Goal: Check status: Check status

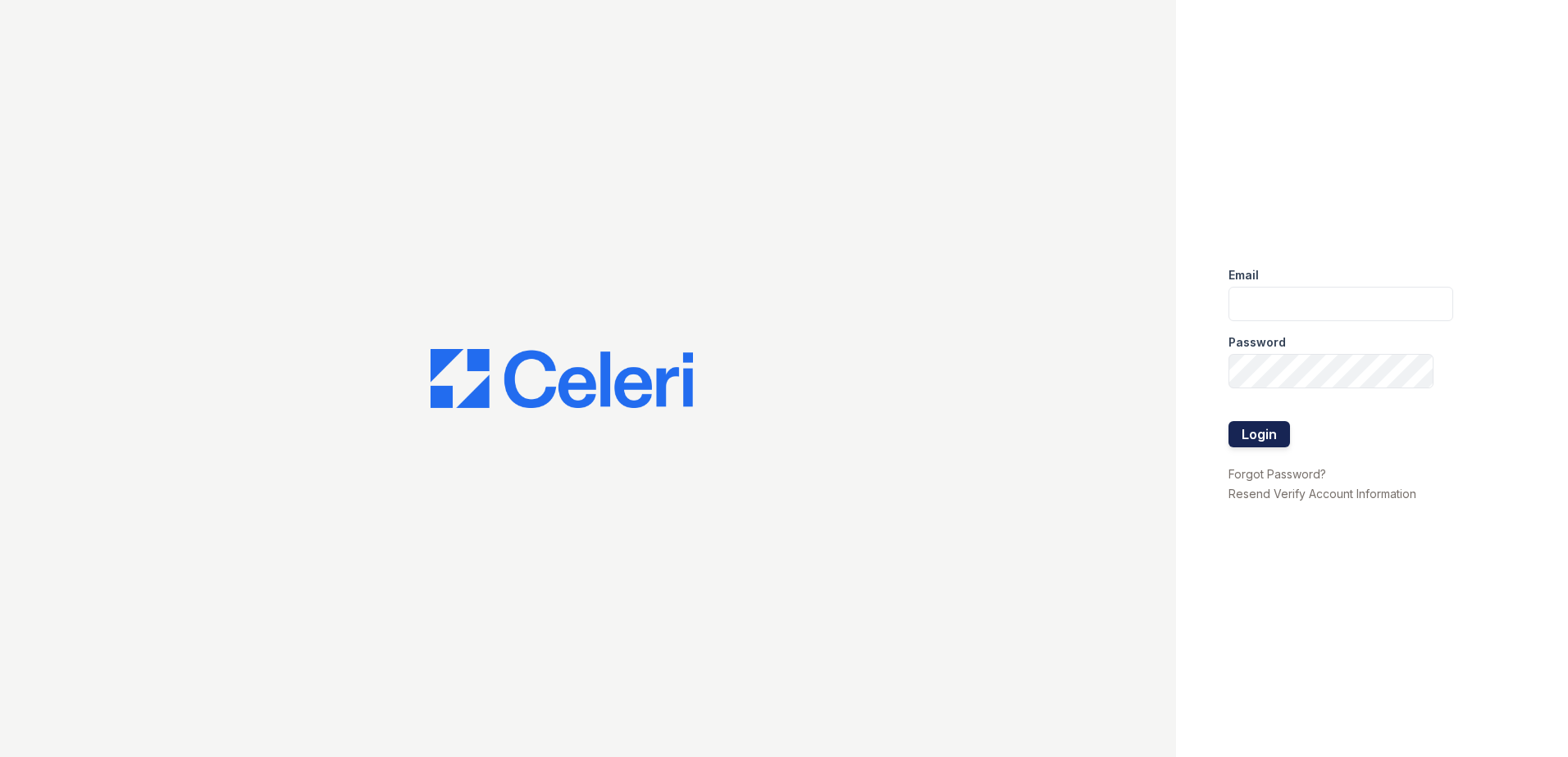
type input "rkramer@trinity-pm.com"
click at [1254, 433] on button "Login" at bounding box center [1258, 435] width 61 height 26
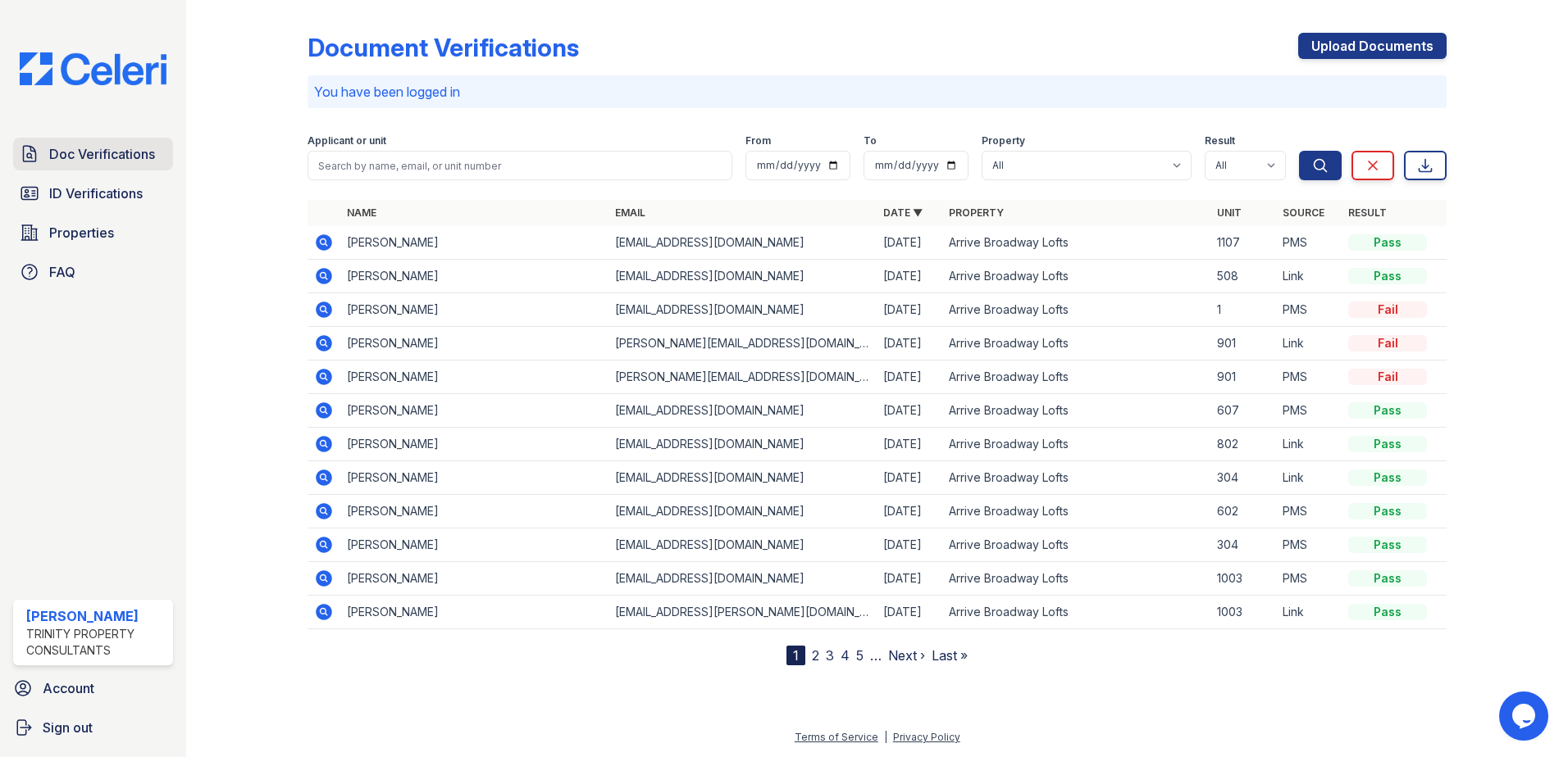
click at [88, 152] on span "Doc Verifications" at bounding box center [102, 154] width 106 height 20
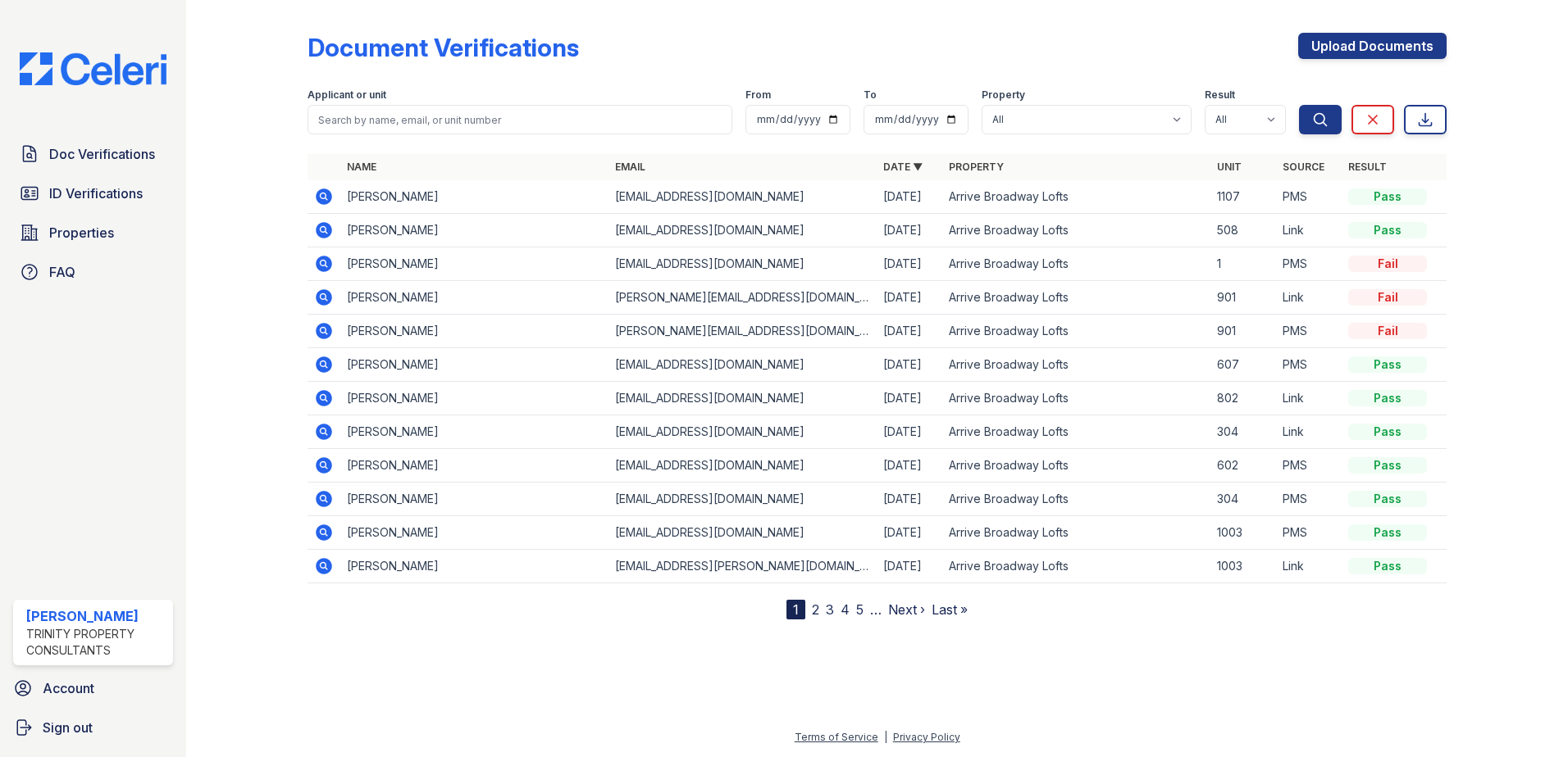
click at [324, 196] on icon at bounding box center [323, 195] width 4 height 4
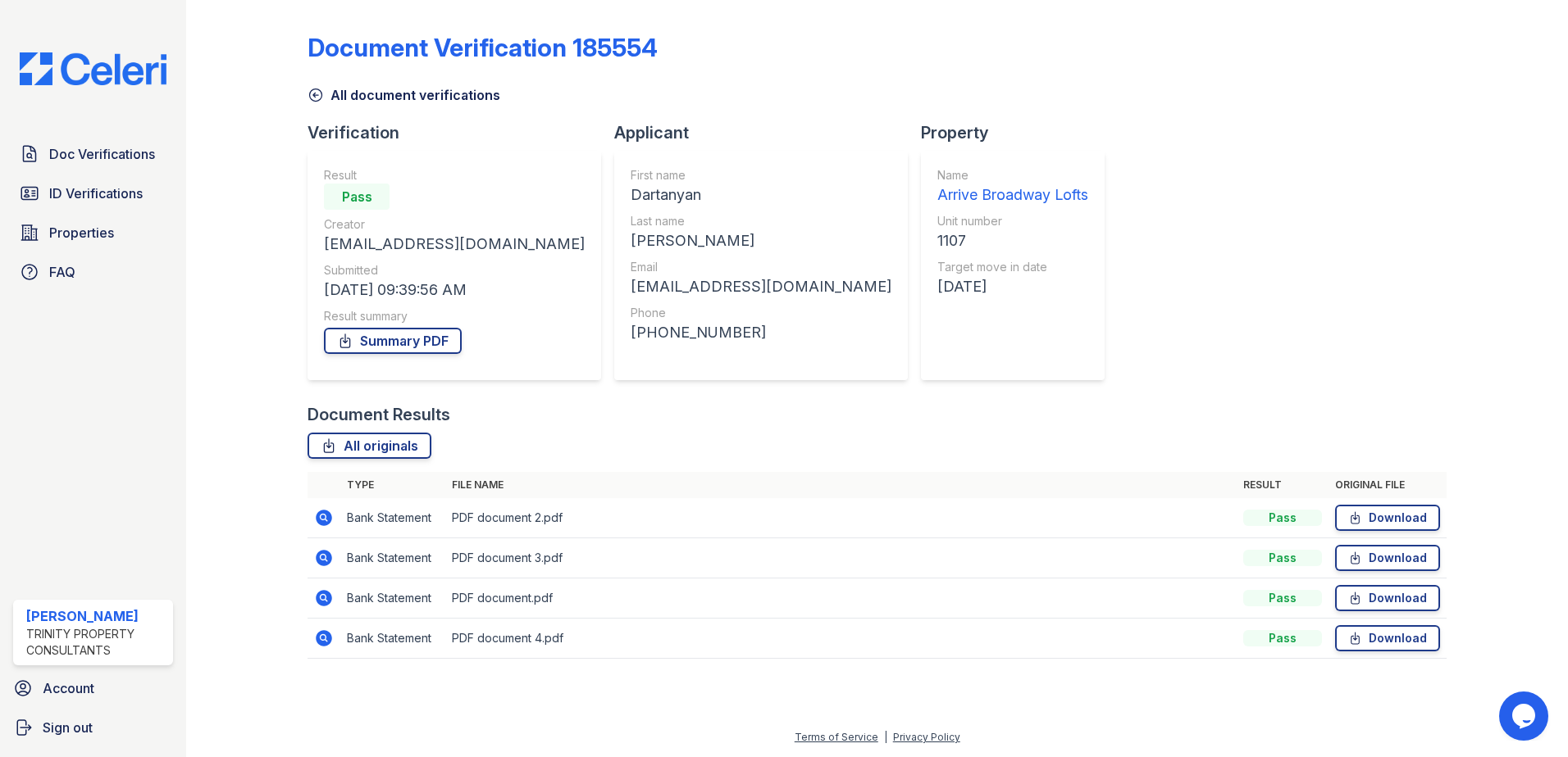
click at [323, 592] on icon at bounding box center [323, 598] width 16 height 16
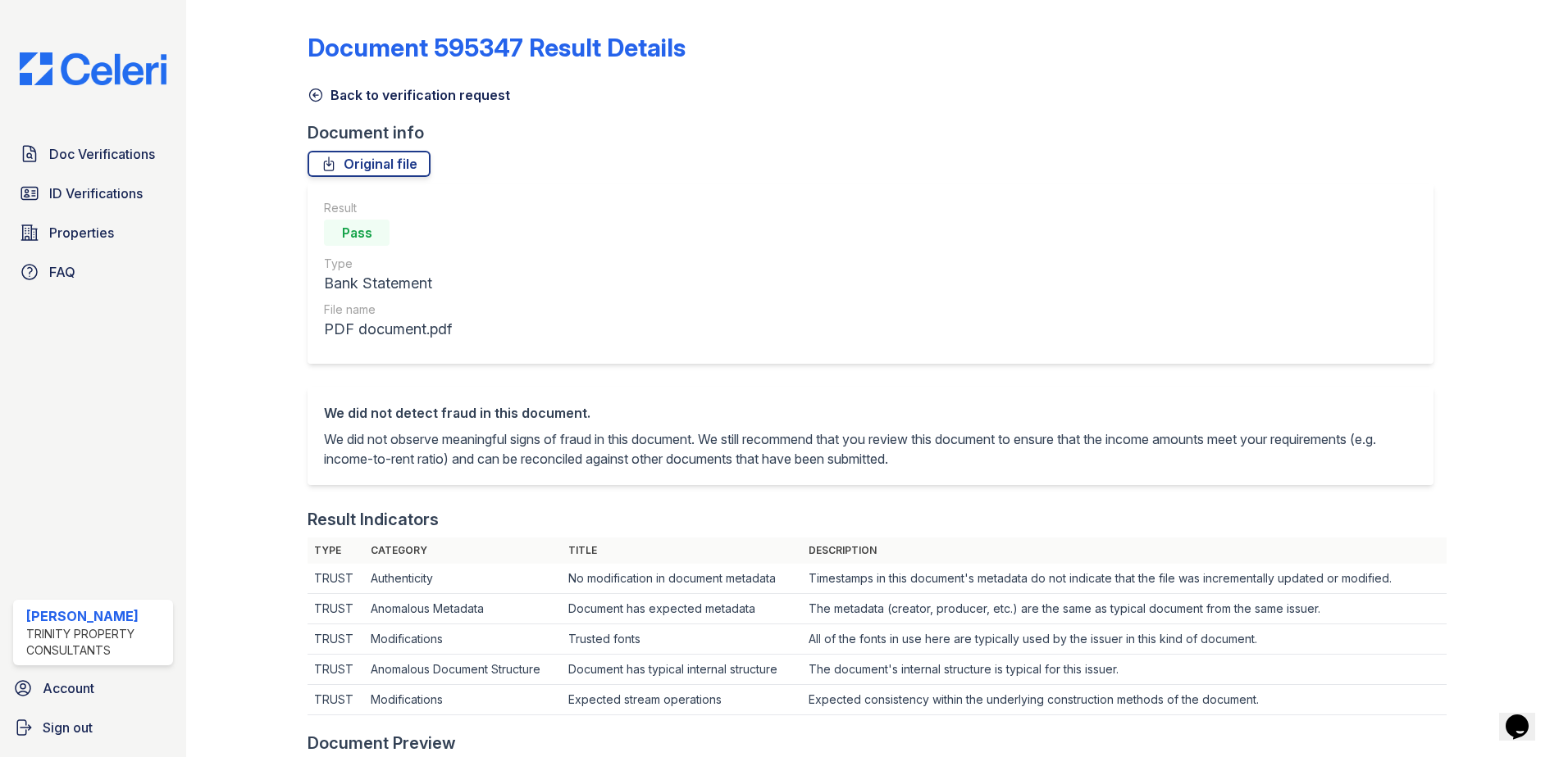
click at [343, 89] on link "Back to verification request" at bounding box center [408, 96] width 202 height 20
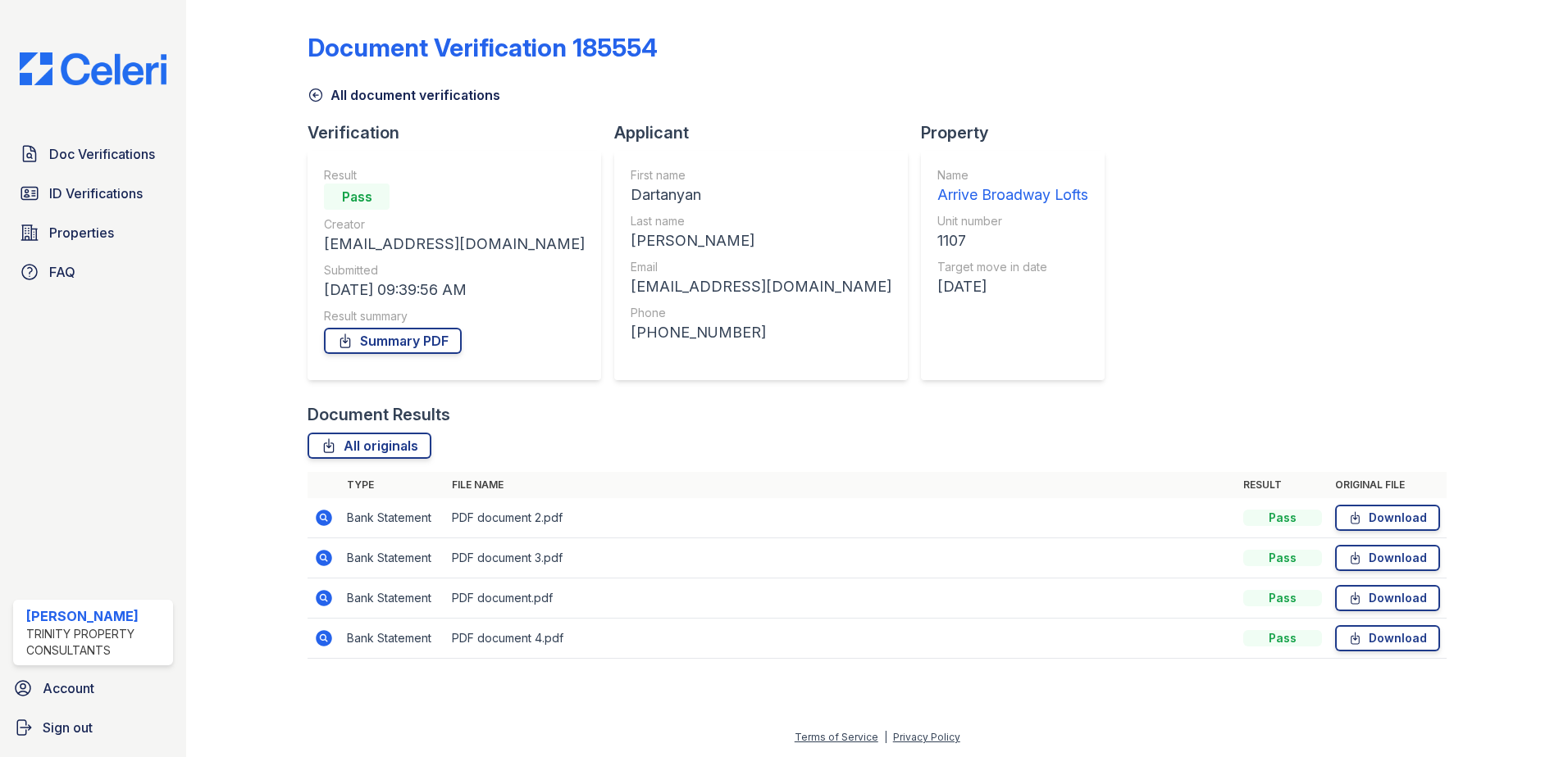
click at [332, 517] on icon at bounding box center [323, 518] width 16 height 16
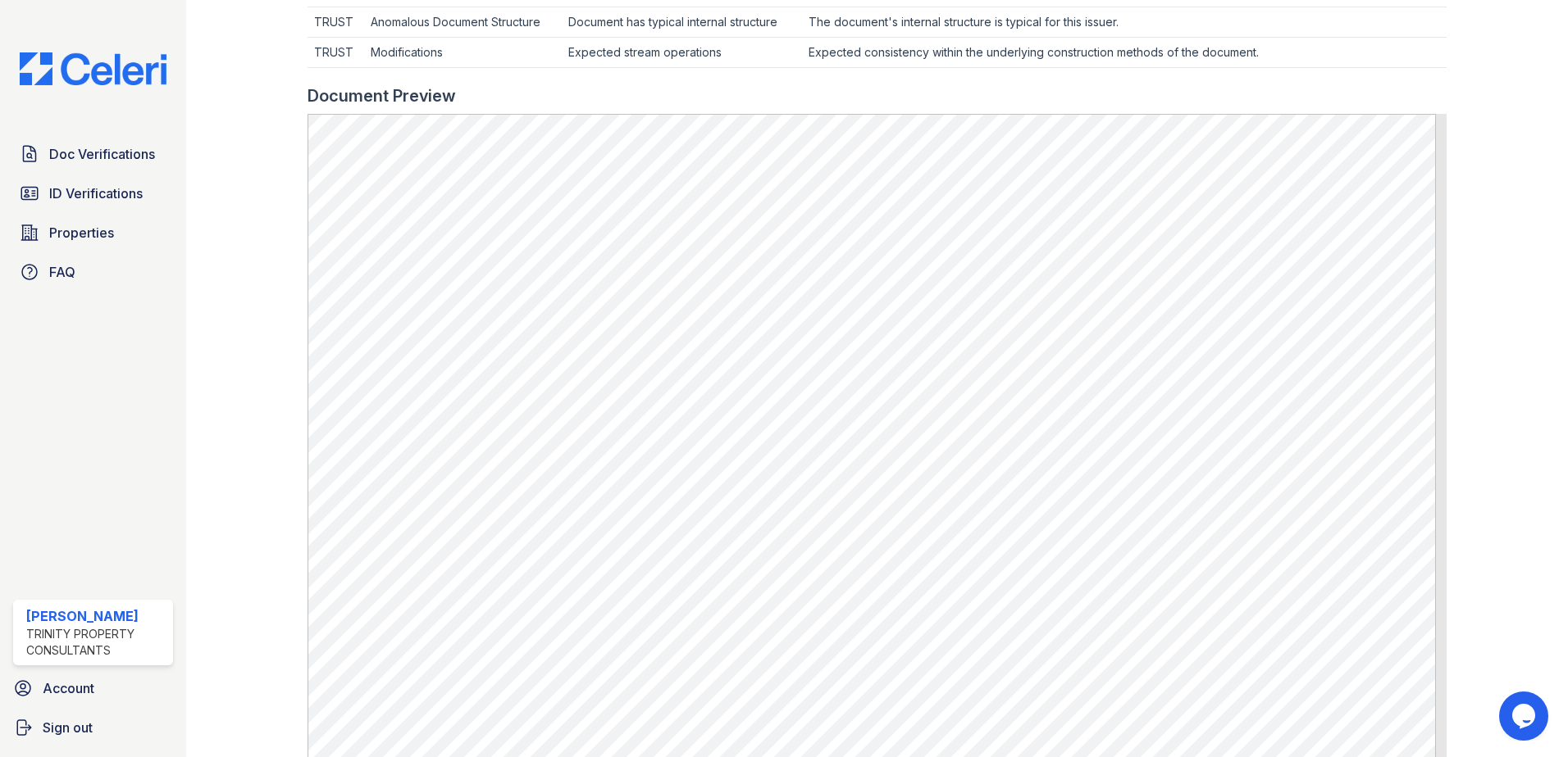
scroll to position [656, 0]
